Goal: Navigation & Orientation: Find specific page/section

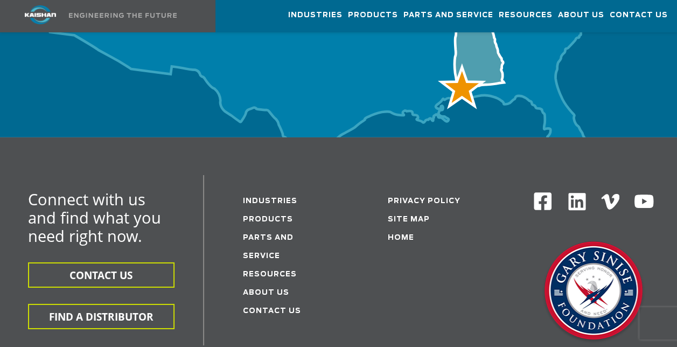
scroll to position [3643, 0]
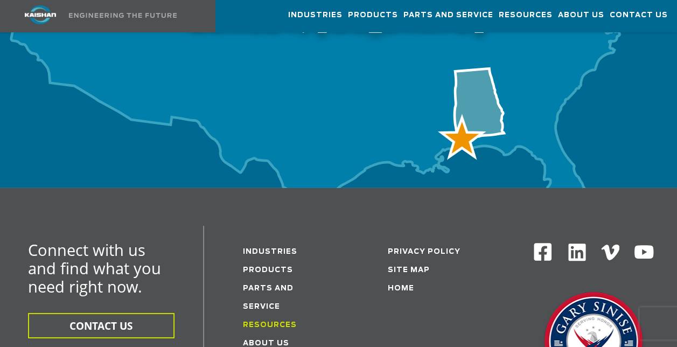
click at [283, 322] on link "Resources" at bounding box center [270, 325] width 54 height 7
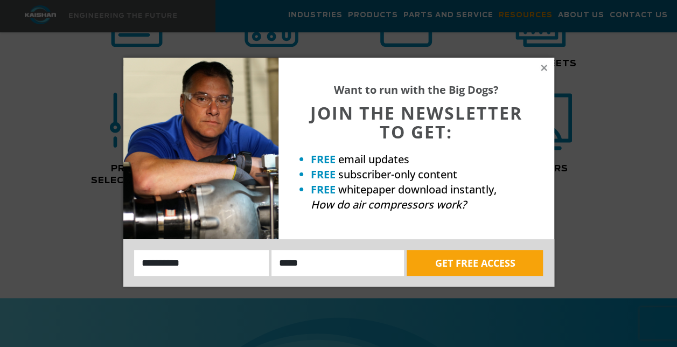
scroll to position [934, 0]
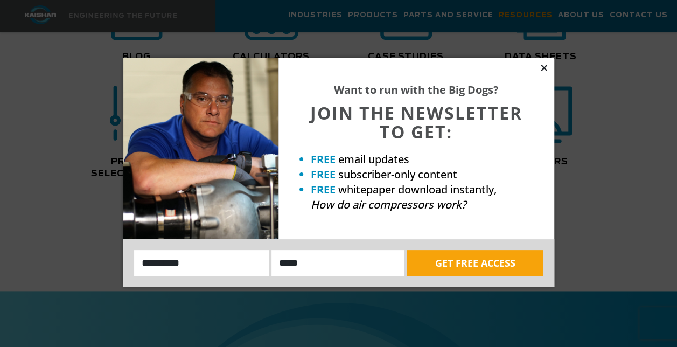
click at [542, 68] on icon at bounding box center [544, 68] width 10 height 10
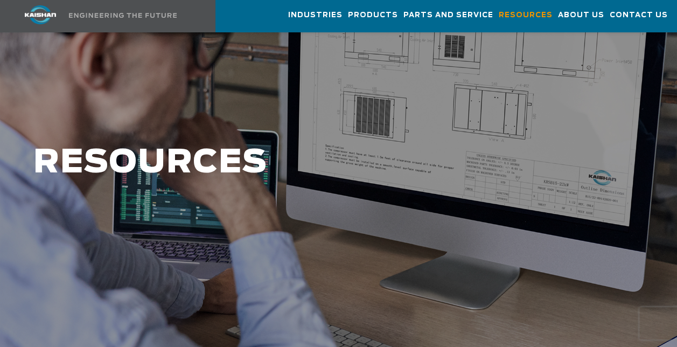
scroll to position [0, 0]
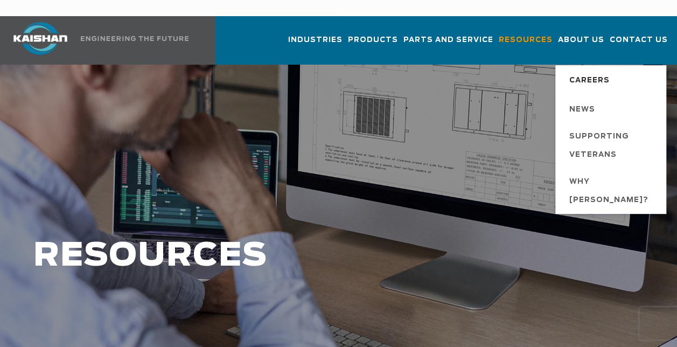
click at [593, 72] on span "Careers" at bounding box center [589, 81] width 40 height 18
